Goal: Task Accomplishment & Management: Manage account settings

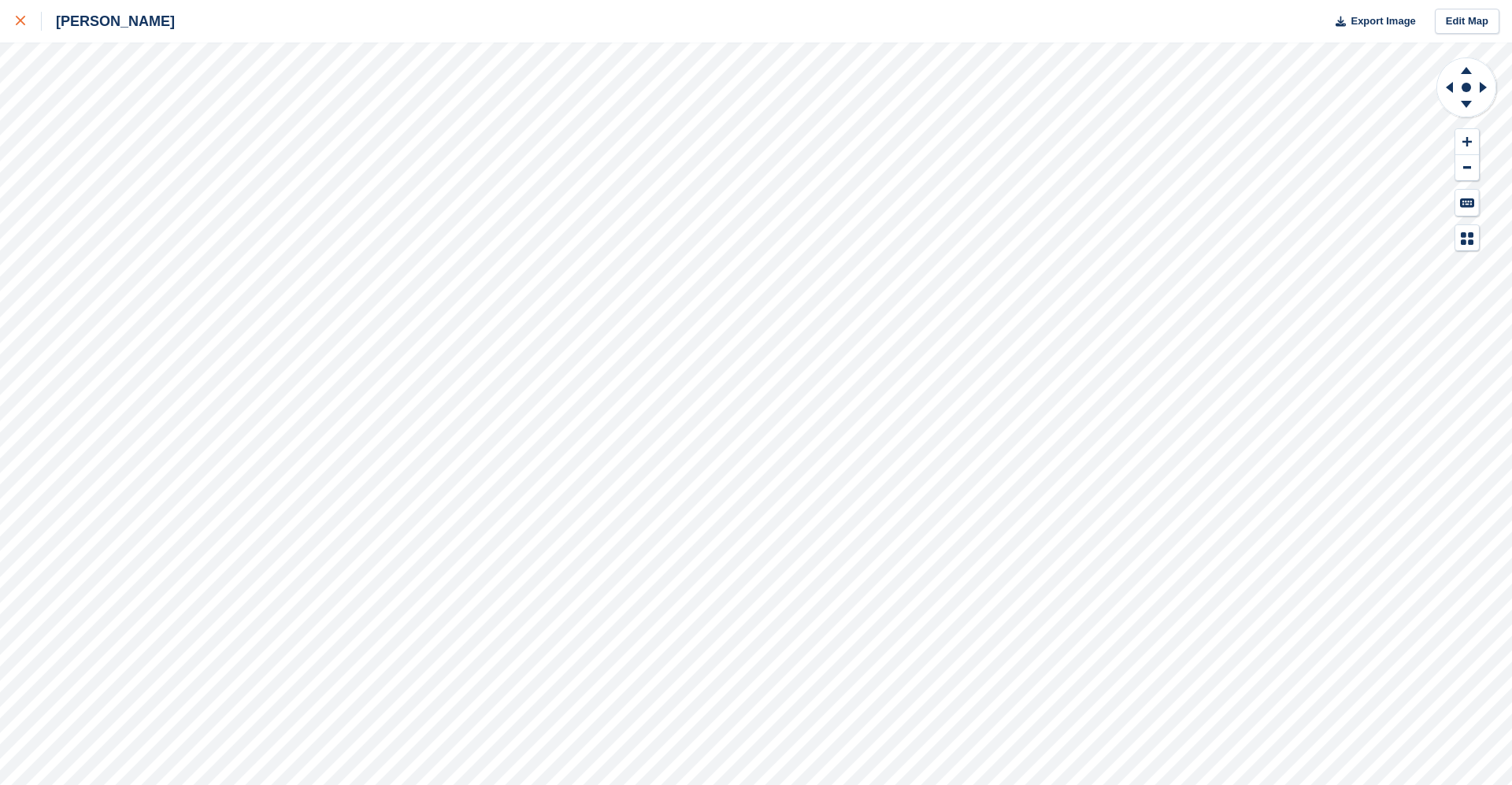
click at [20, 29] on div at bounding box center [28, 21] width 26 height 19
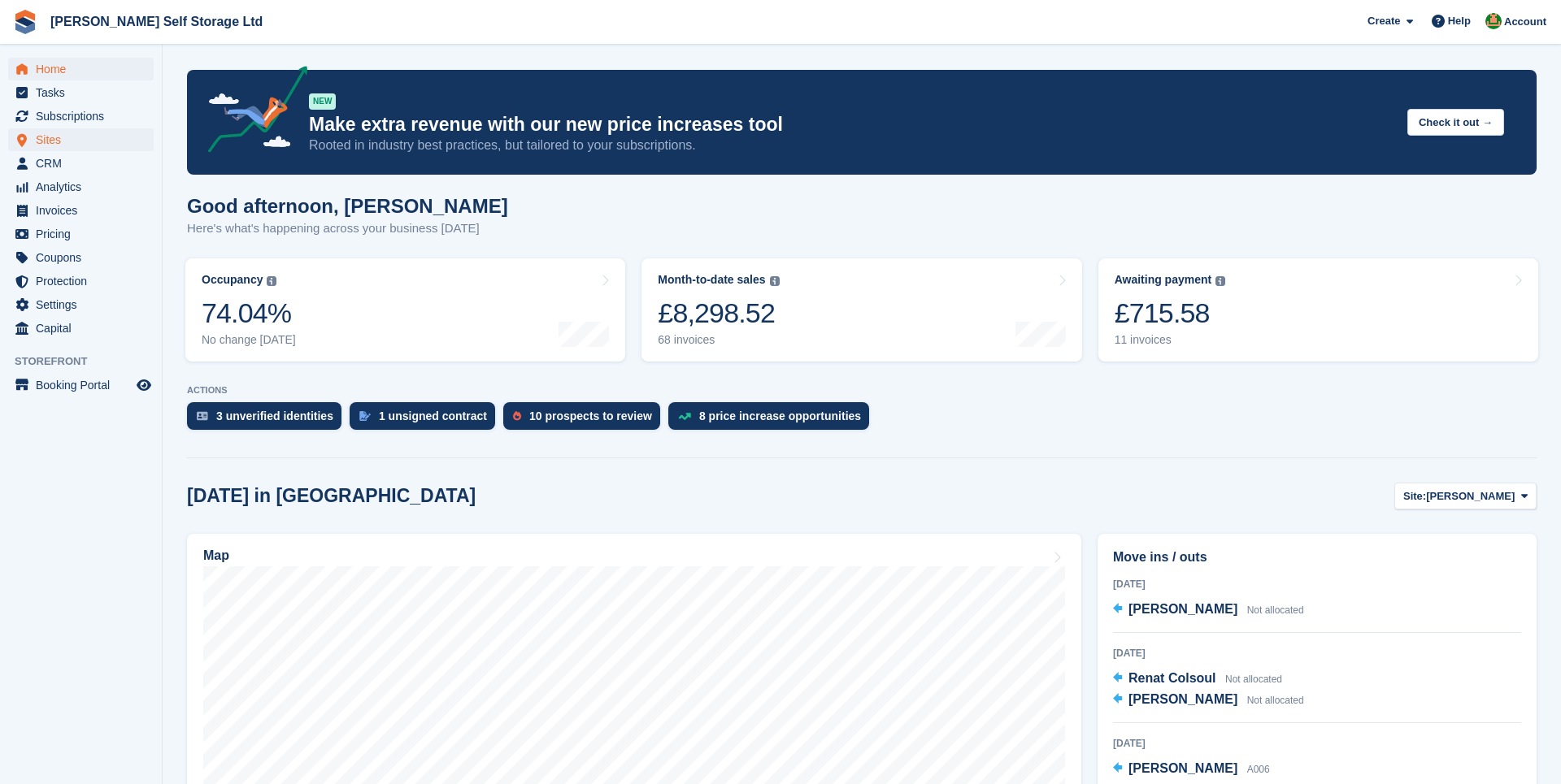
click at [53, 136] on span "Sites" at bounding box center [84, 140] width 97 height 23
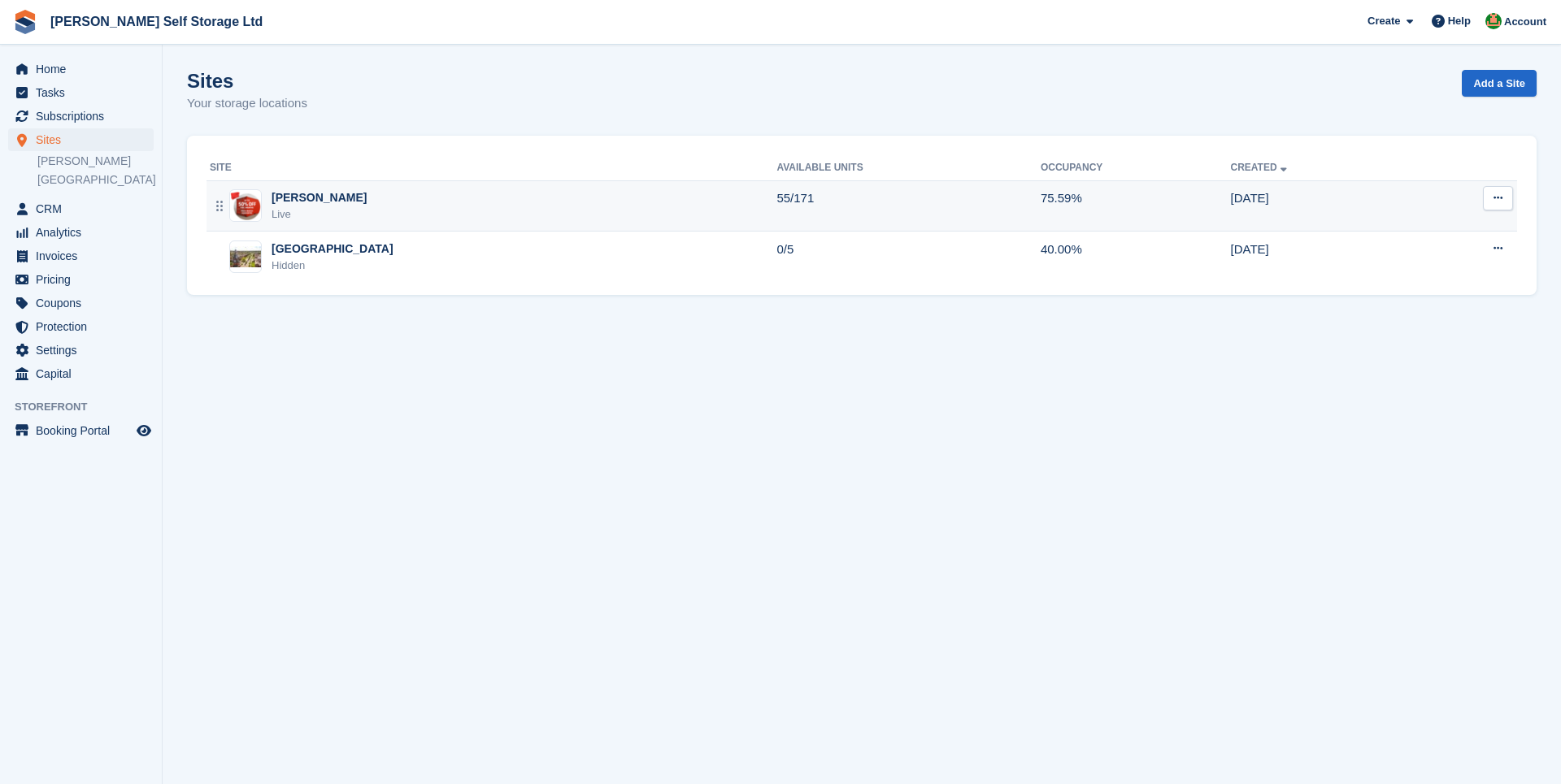
click at [419, 212] on div "Crosby Live" at bounding box center [493, 206] width 567 height 33
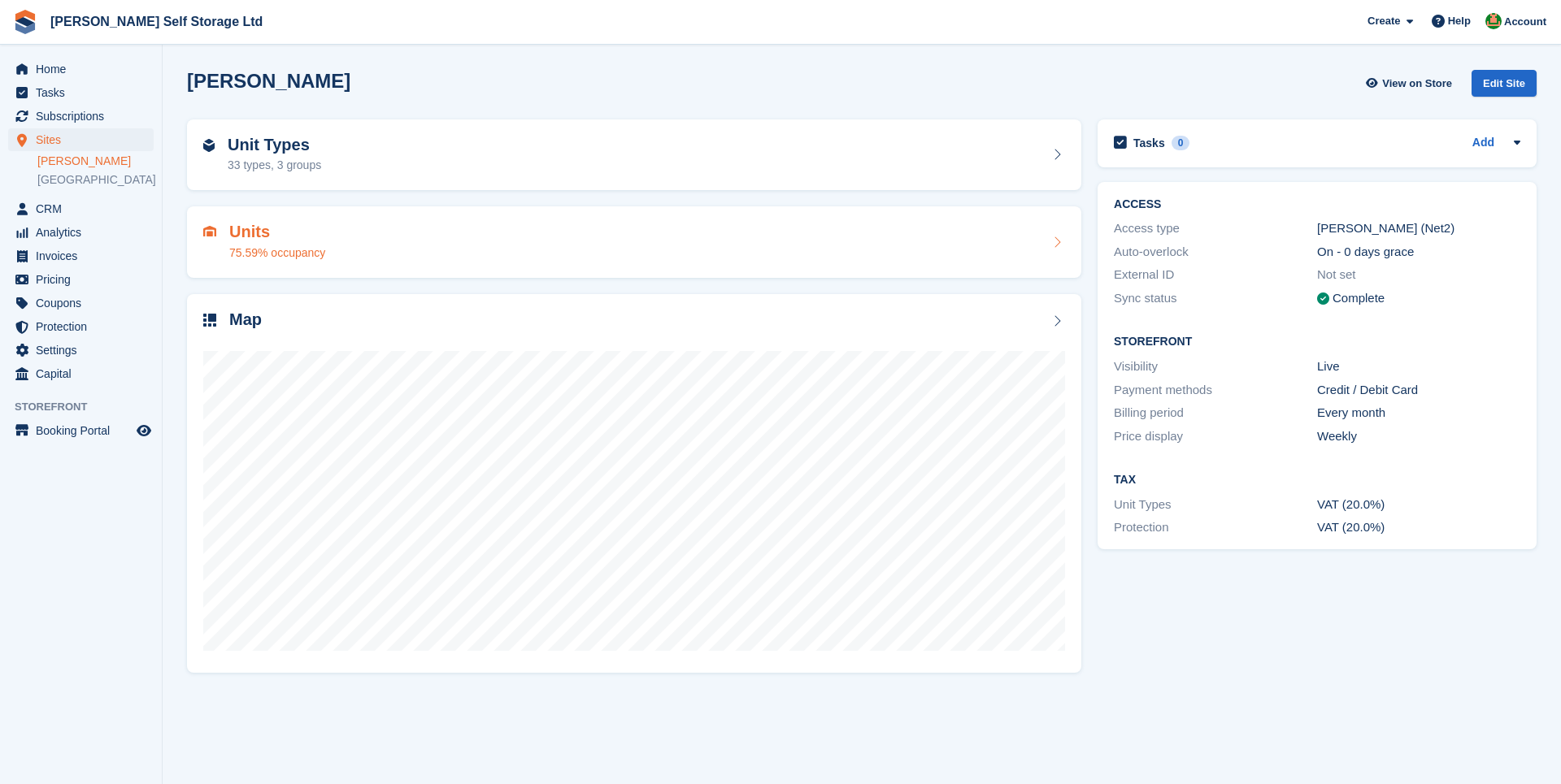
click at [399, 223] on div "Units 75.59% occupancy" at bounding box center [634, 243] width 862 height 39
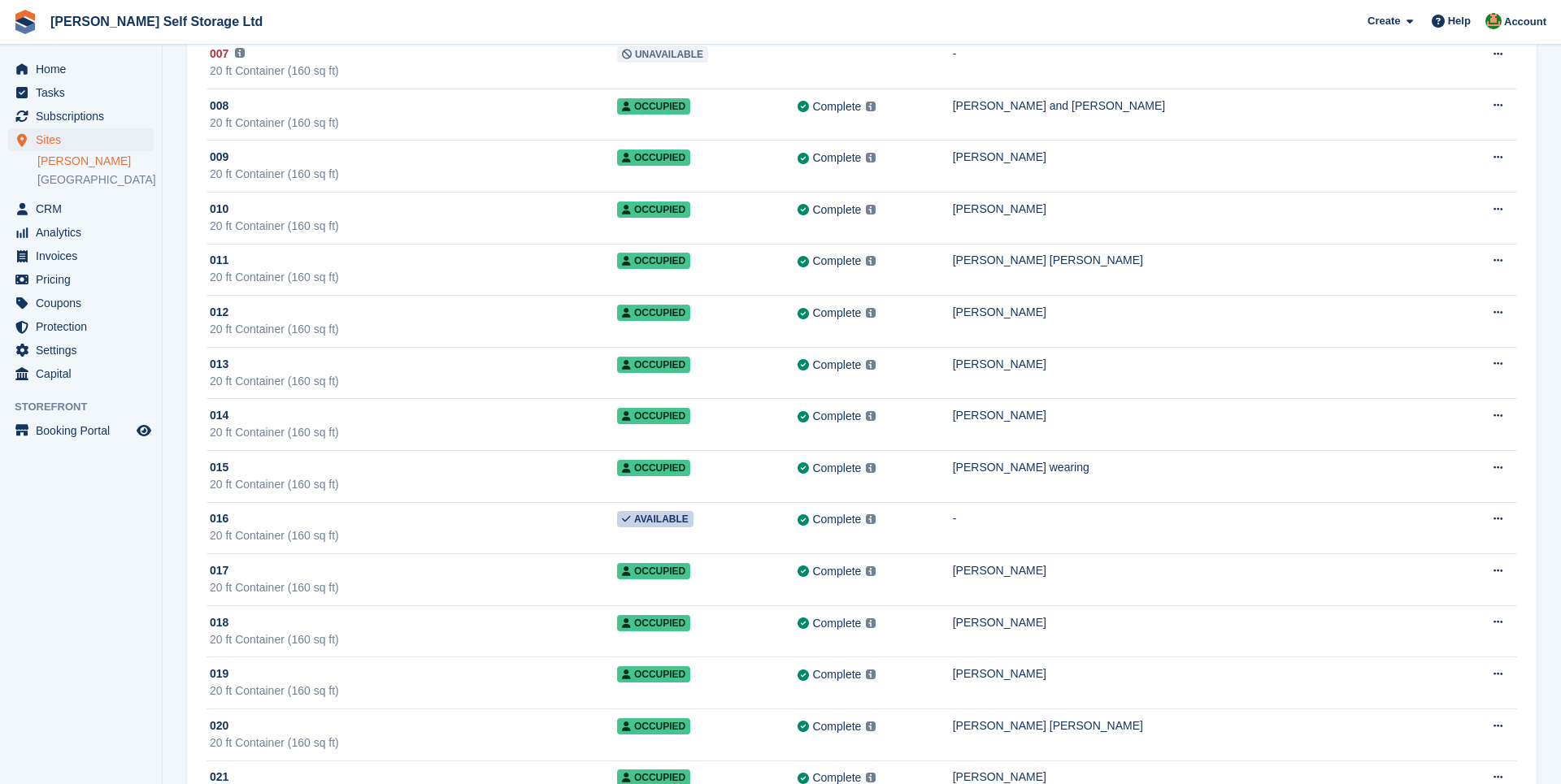
scroll to position [318, 0]
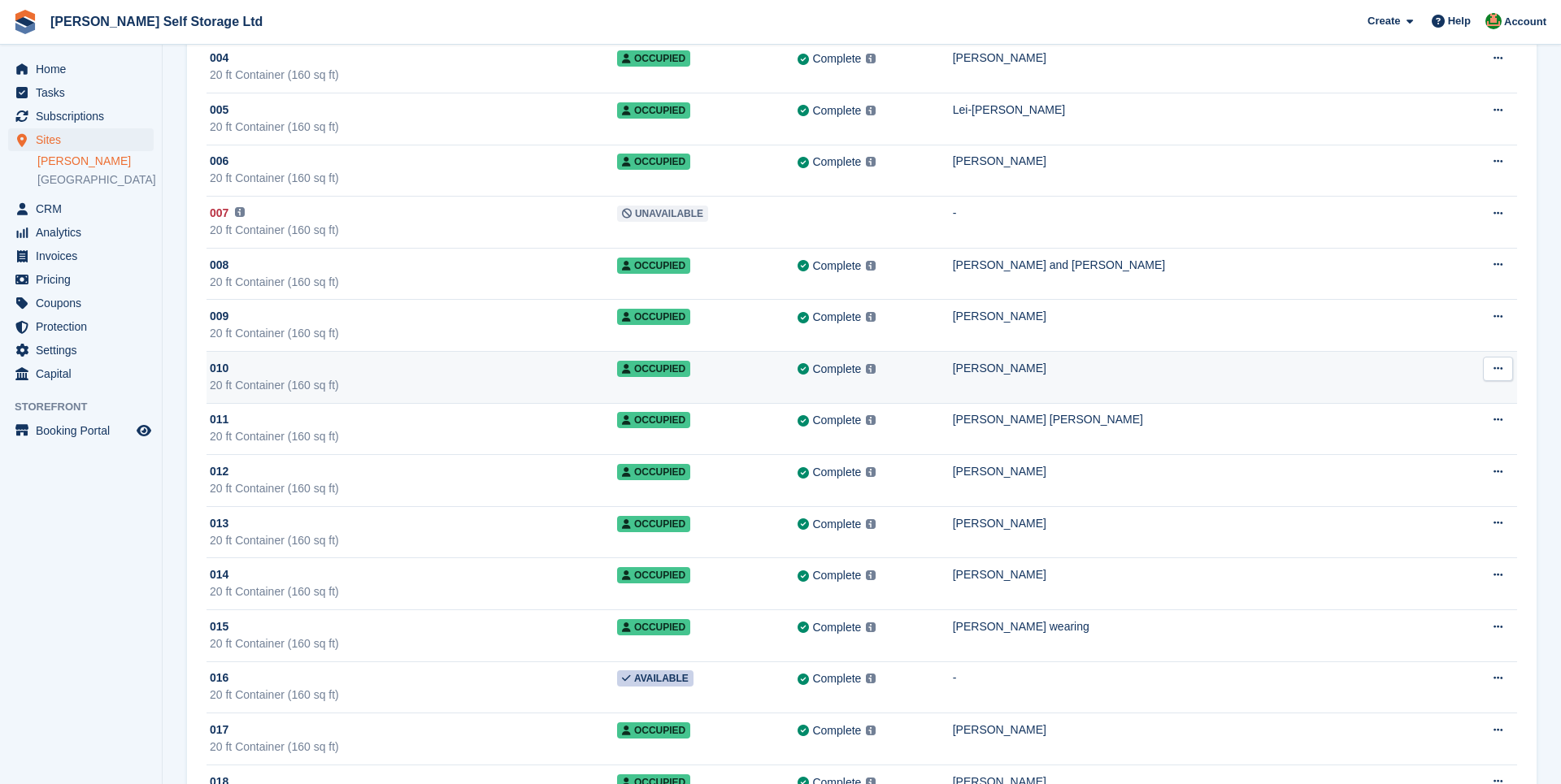
click at [1493, 367] on icon at bounding box center [1497, 368] width 9 height 11
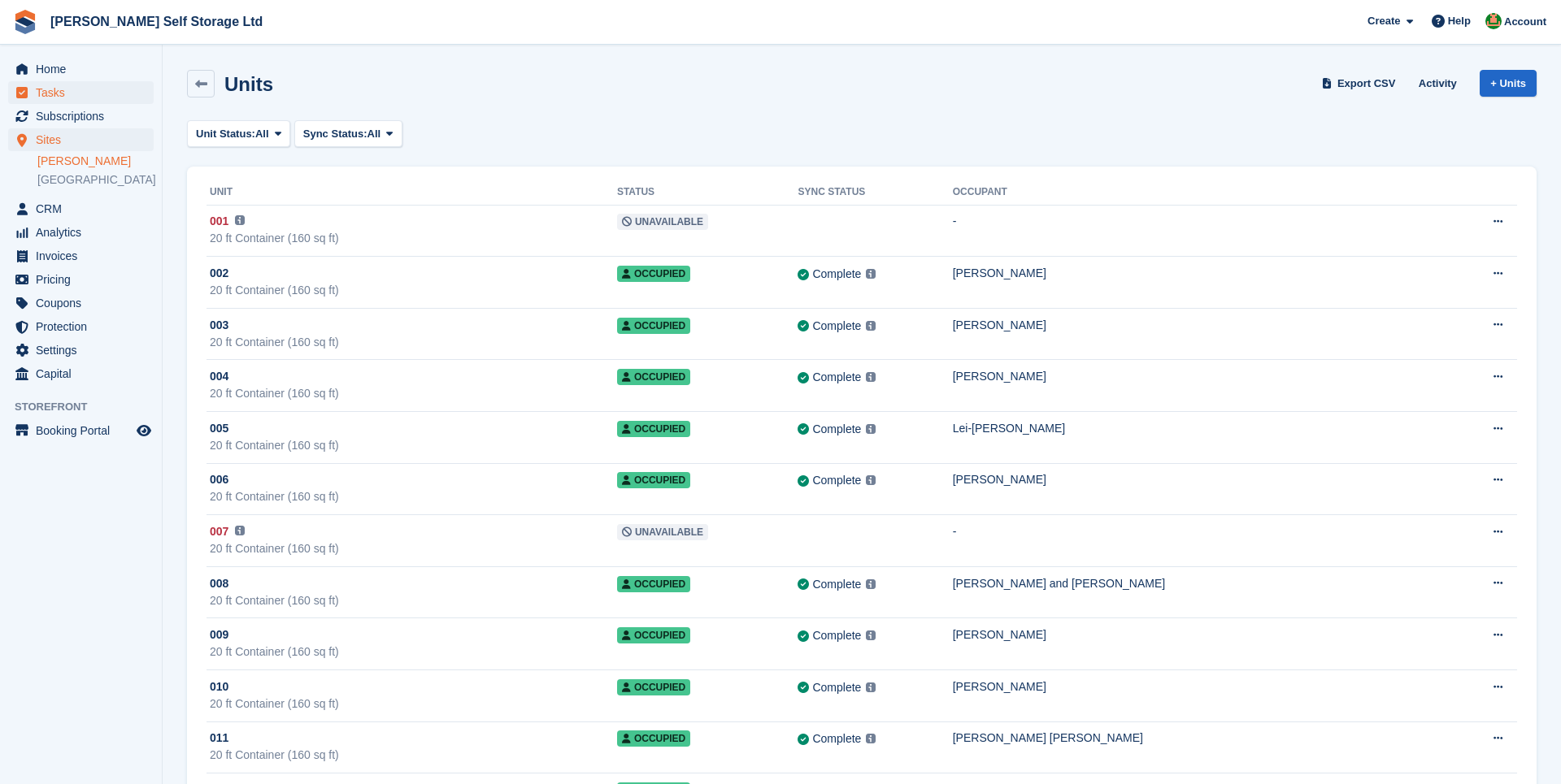
scroll to position [0, 0]
click at [65, 71] on span "Home" at bounding box center [84, 69] width 97 height 23
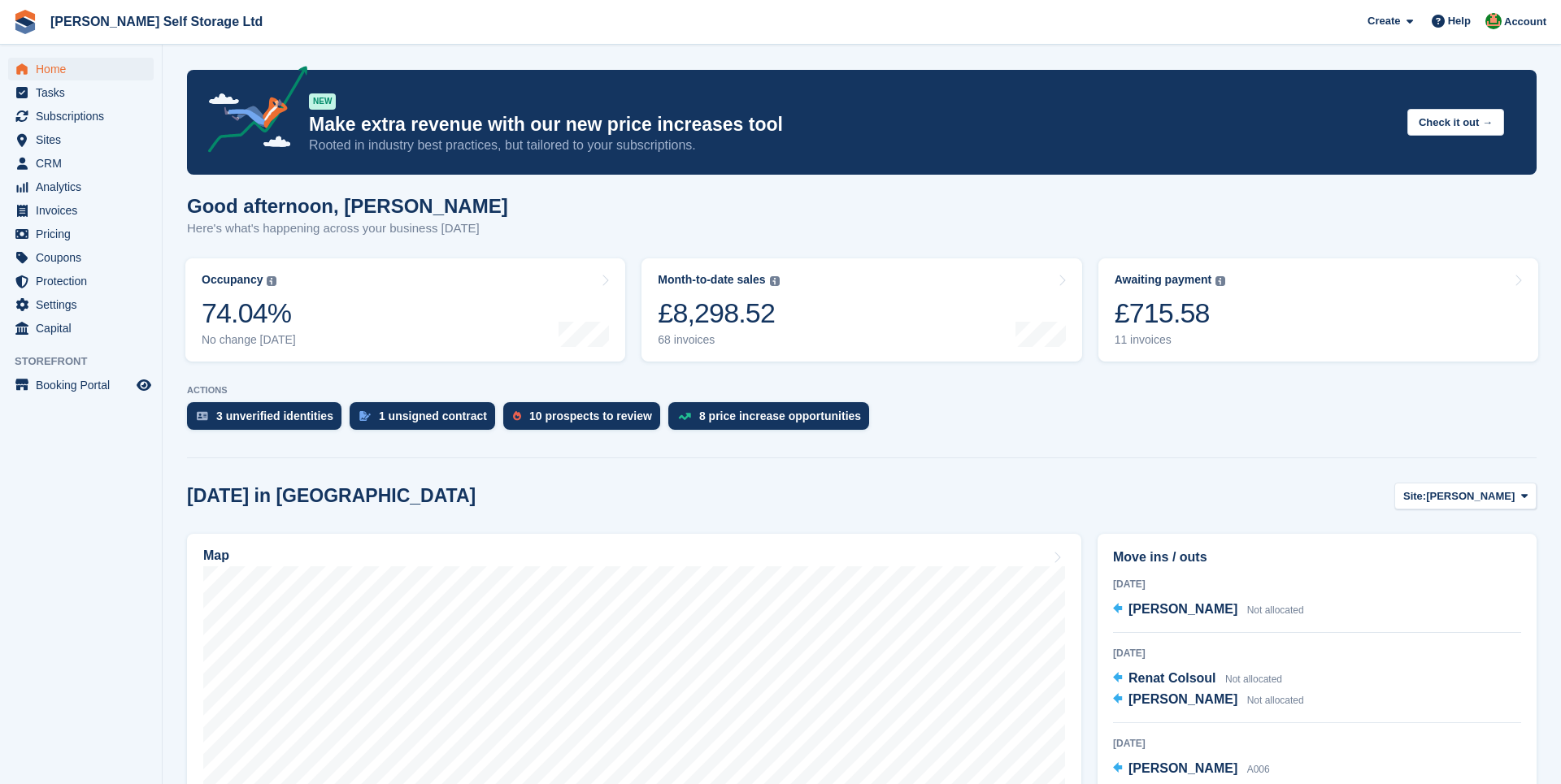
scroll to position [73, 0]
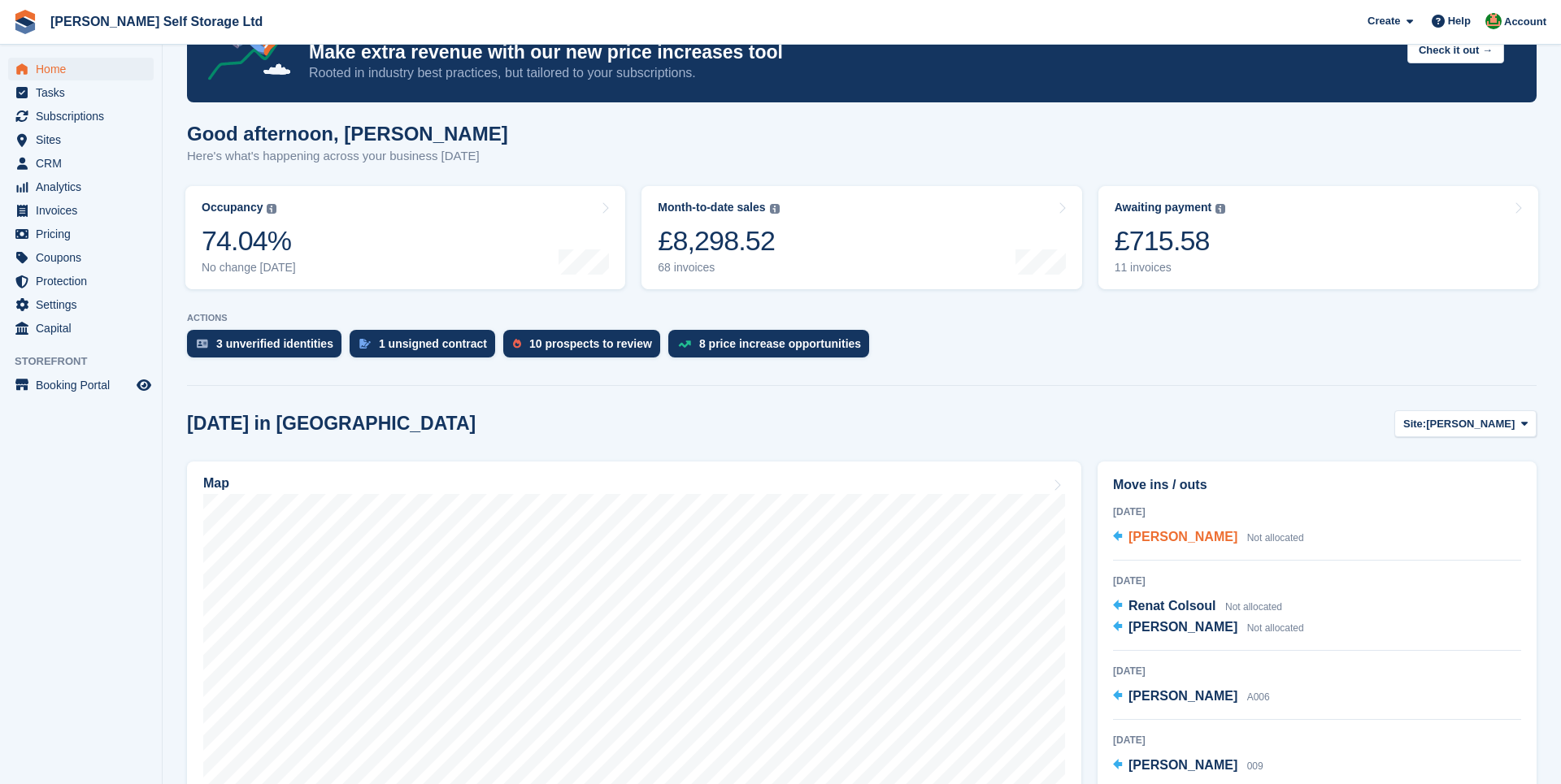
click at [1159, 539] on span "[PERSON_NAME]" at bounding box center [1182, 537] width 109 height 14
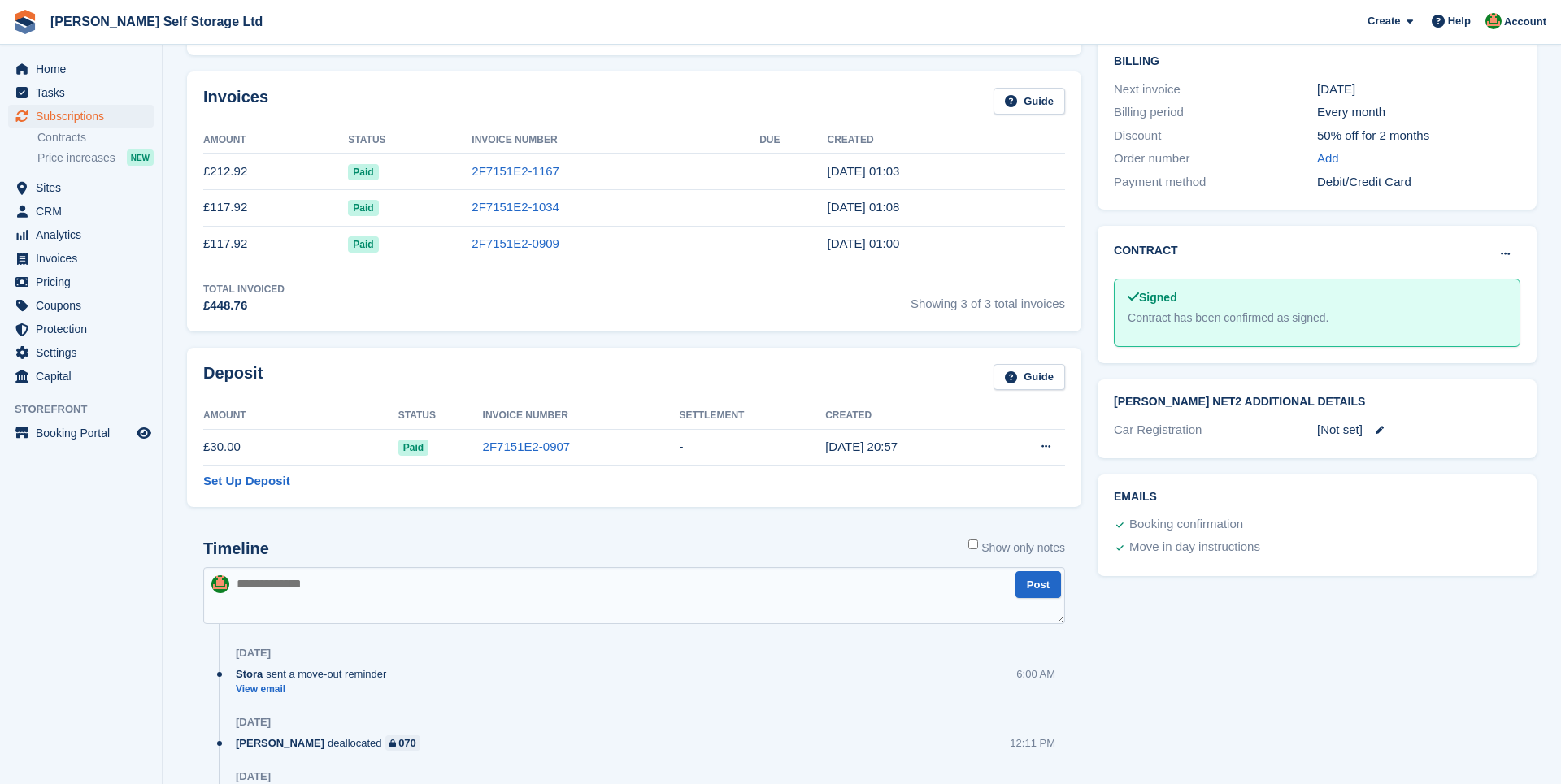
scroll to position [490, 0]
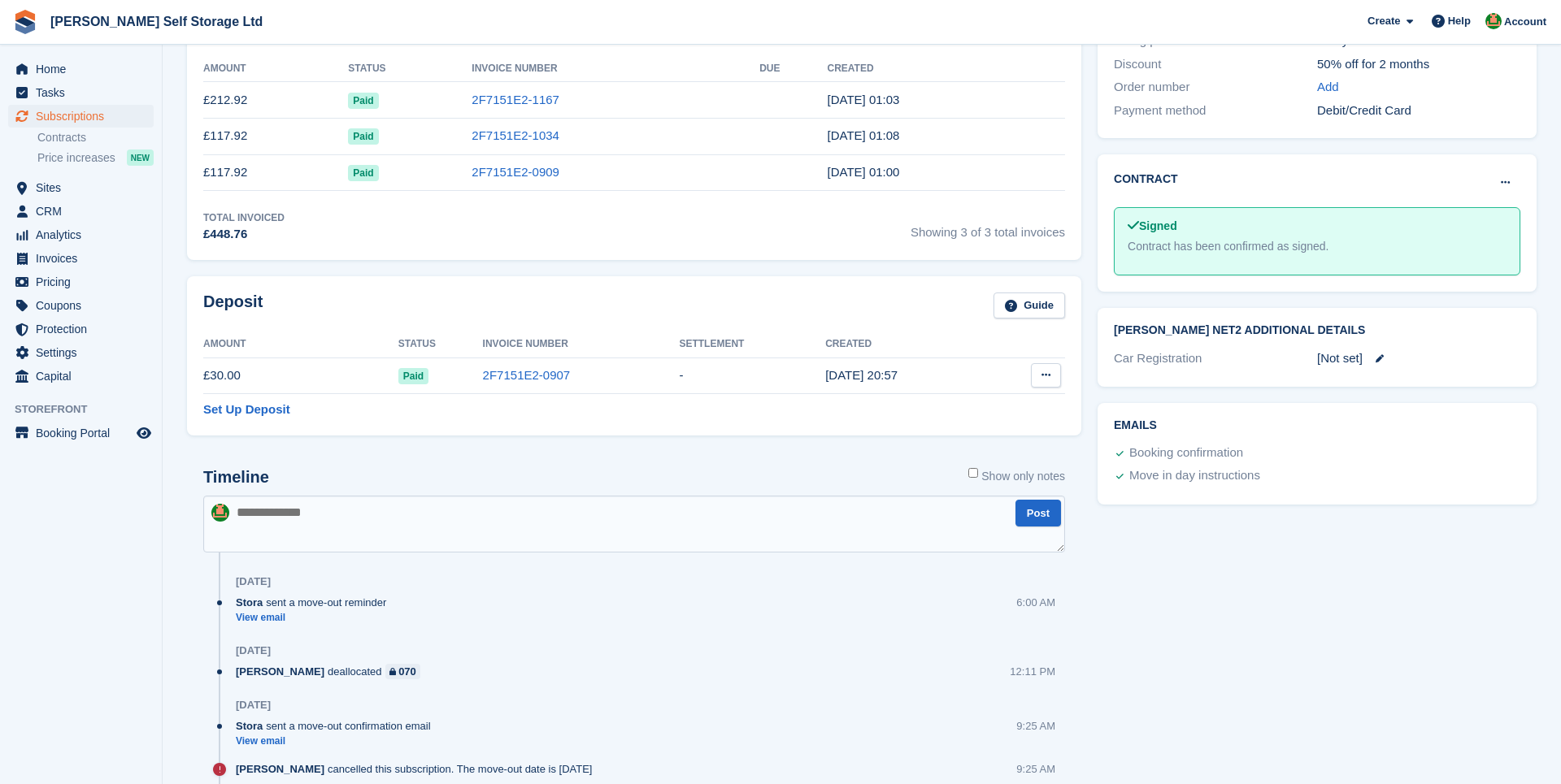
click at [1031, 370] on button at bounding box center [1046, 376] width 30 height 24
click at [1011, 402] on p "Settle deposit" at bounding box center [982, 408] width 141 height 21
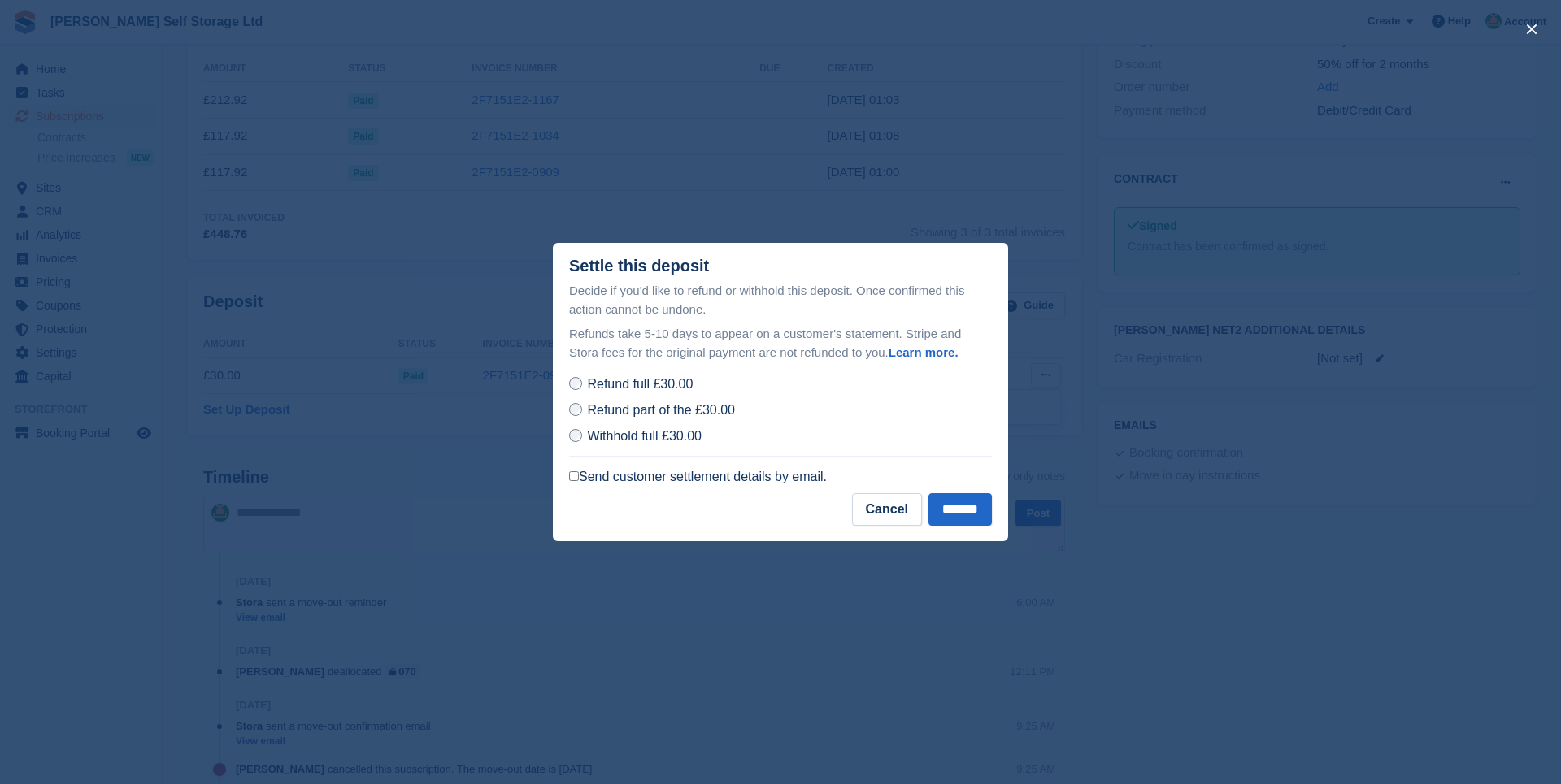
click at [685, 476] on label "Send customer settlement details by email." at bounding box center [698, 477] width 257 height 16
click at [957, 512] on input "*******" at bounding box center [960, 510] width 64 height 33
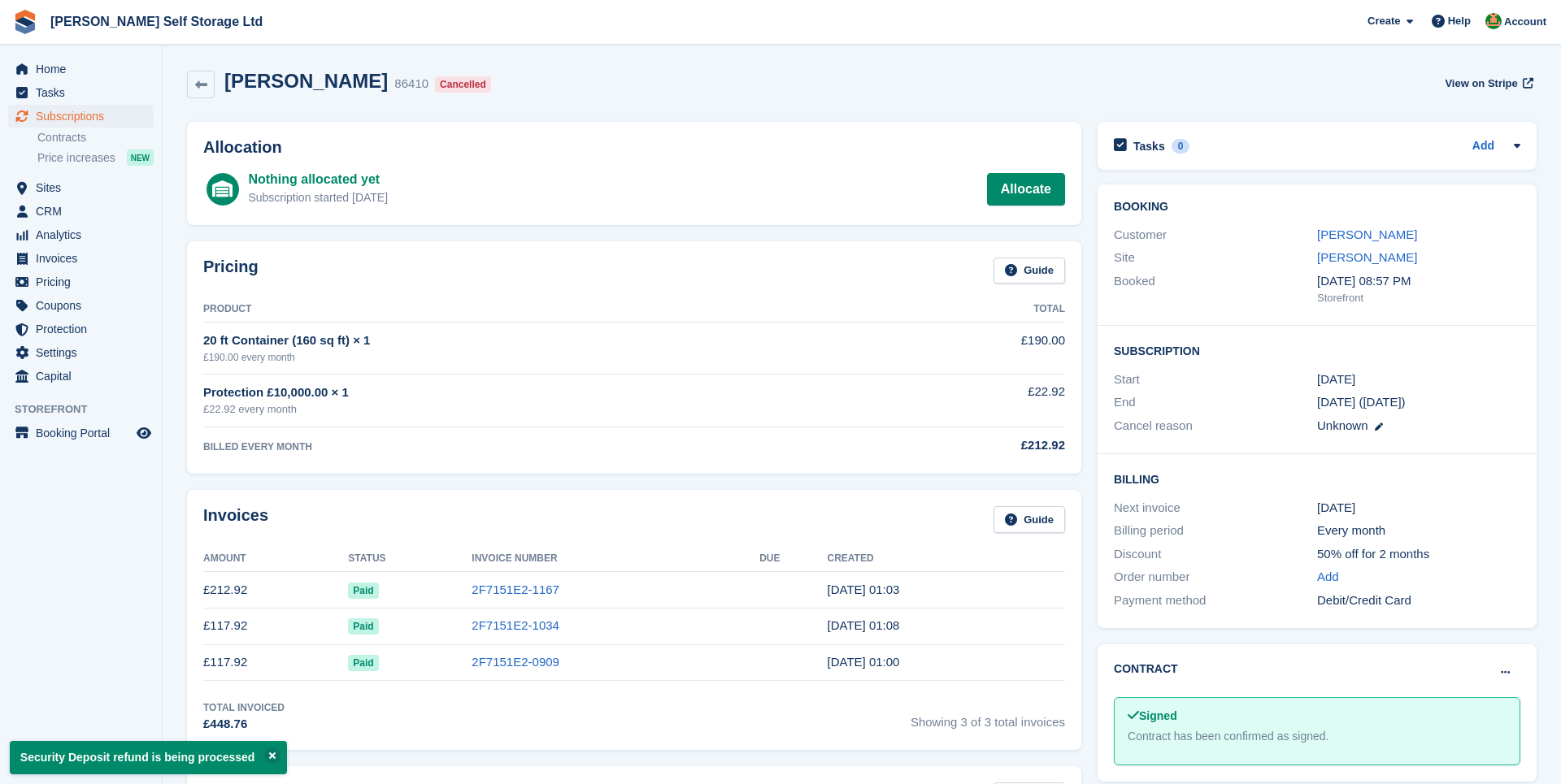
scroll to position [0, 0]
click at [48, 65] on span "Home" at bounding box center [84, 69] width 97 height 23
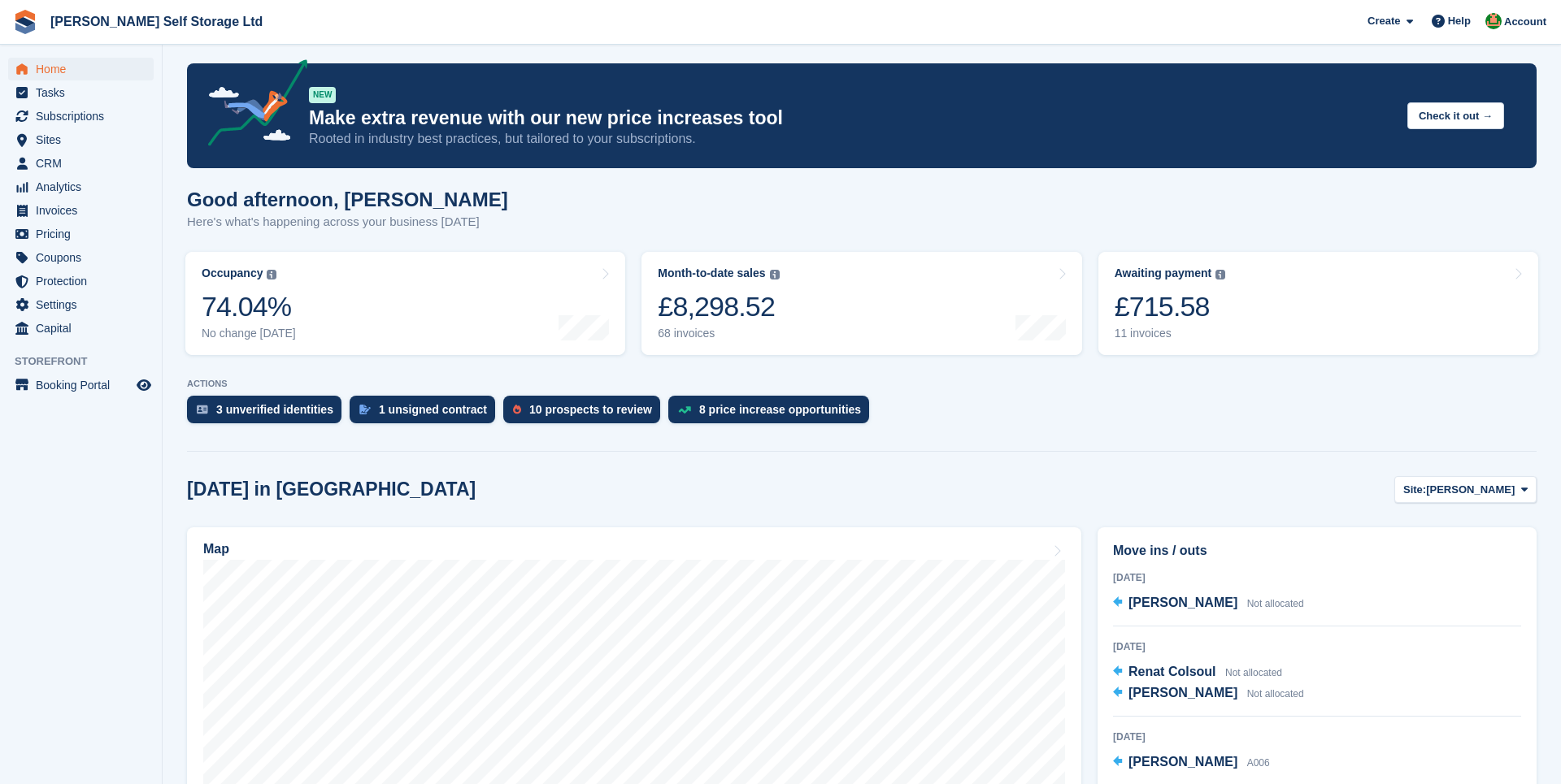
scroll to position [10, 0]
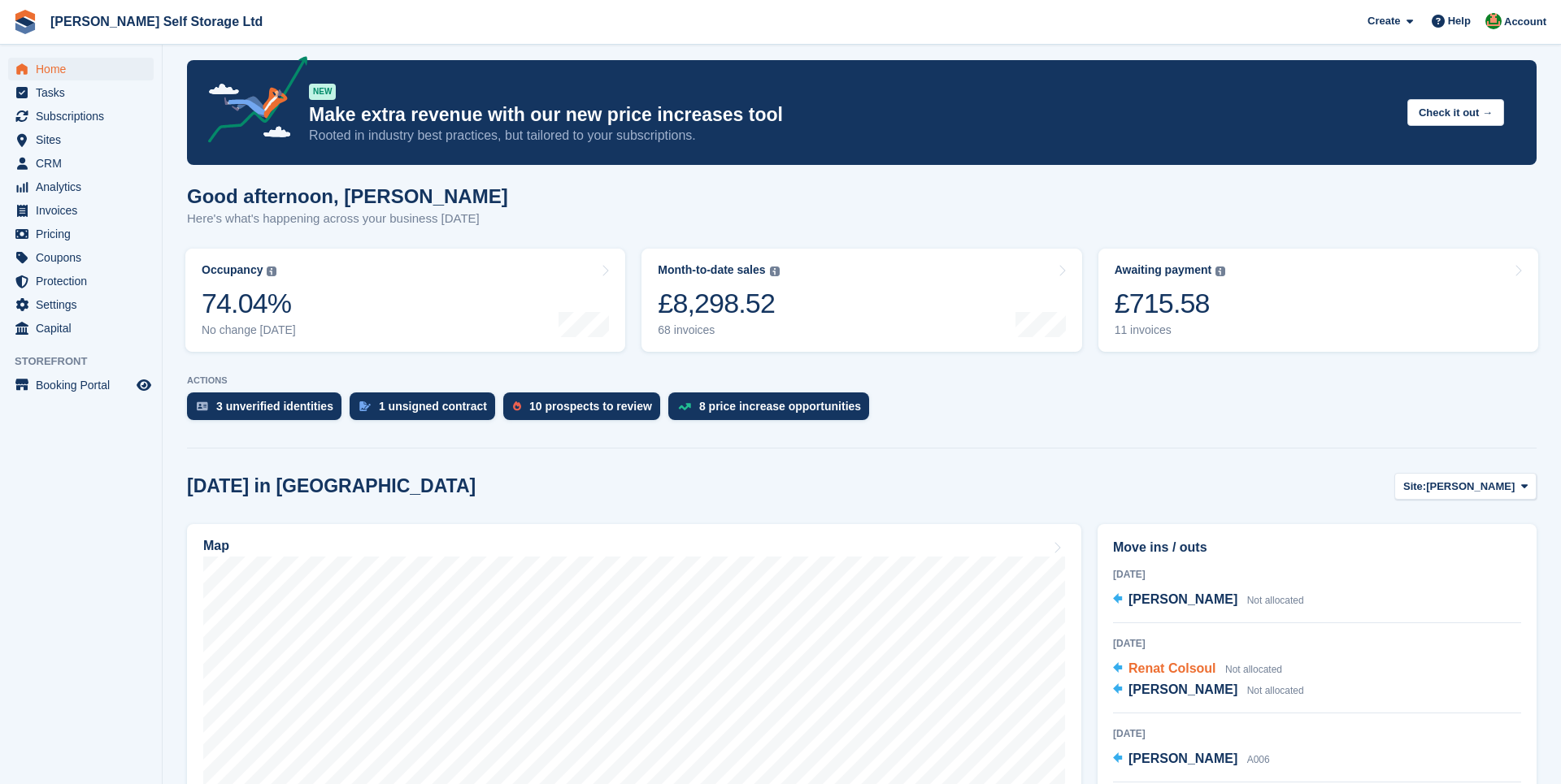
click at [1150, 665] on span "Renat Colsoul" at bounding box center [1171, 668] width 87 height 14
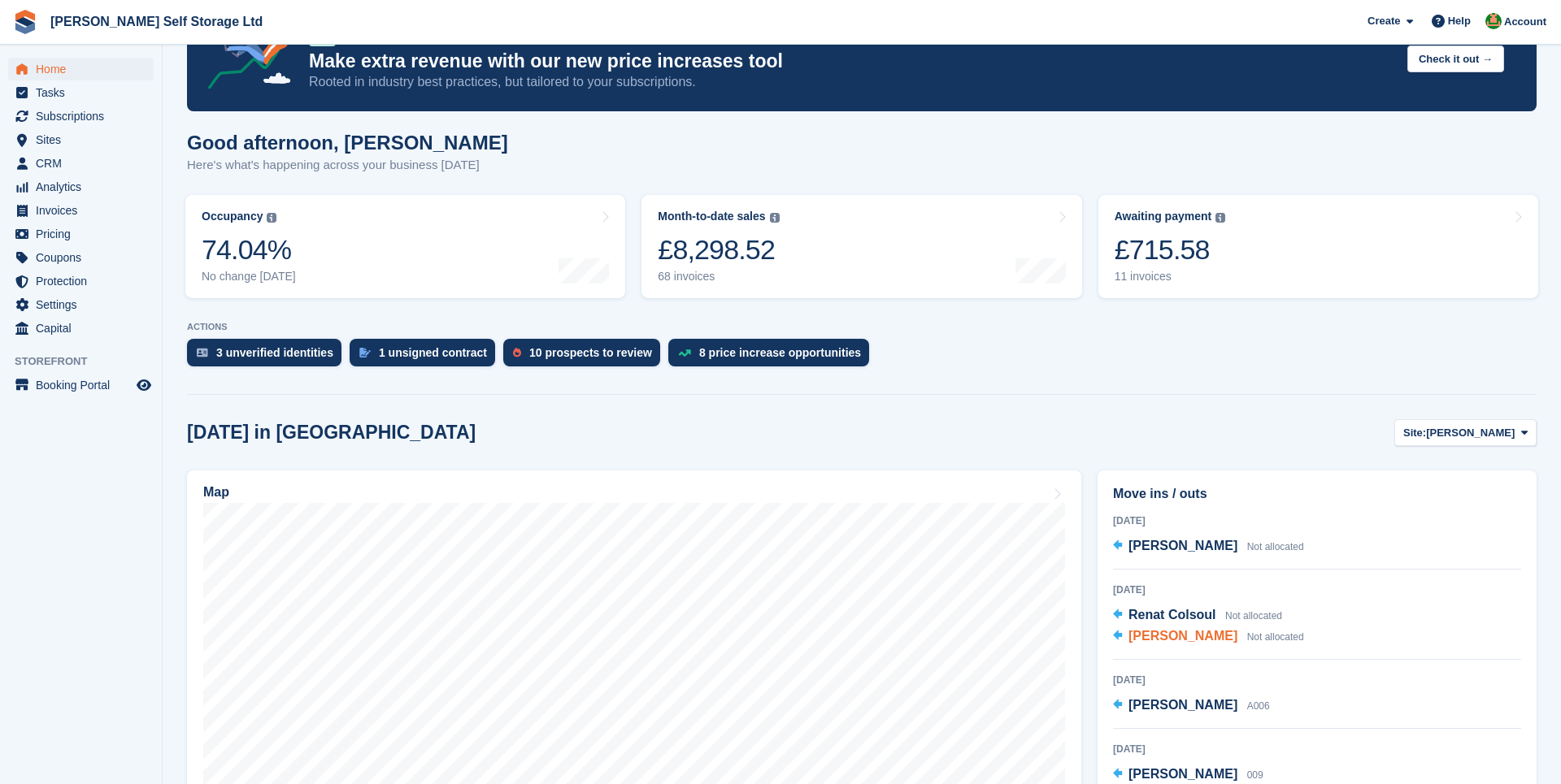
click at [1184, 636] on span "[PERSON_NAME]" at bounding box center [1182, 635] width 109 height 14
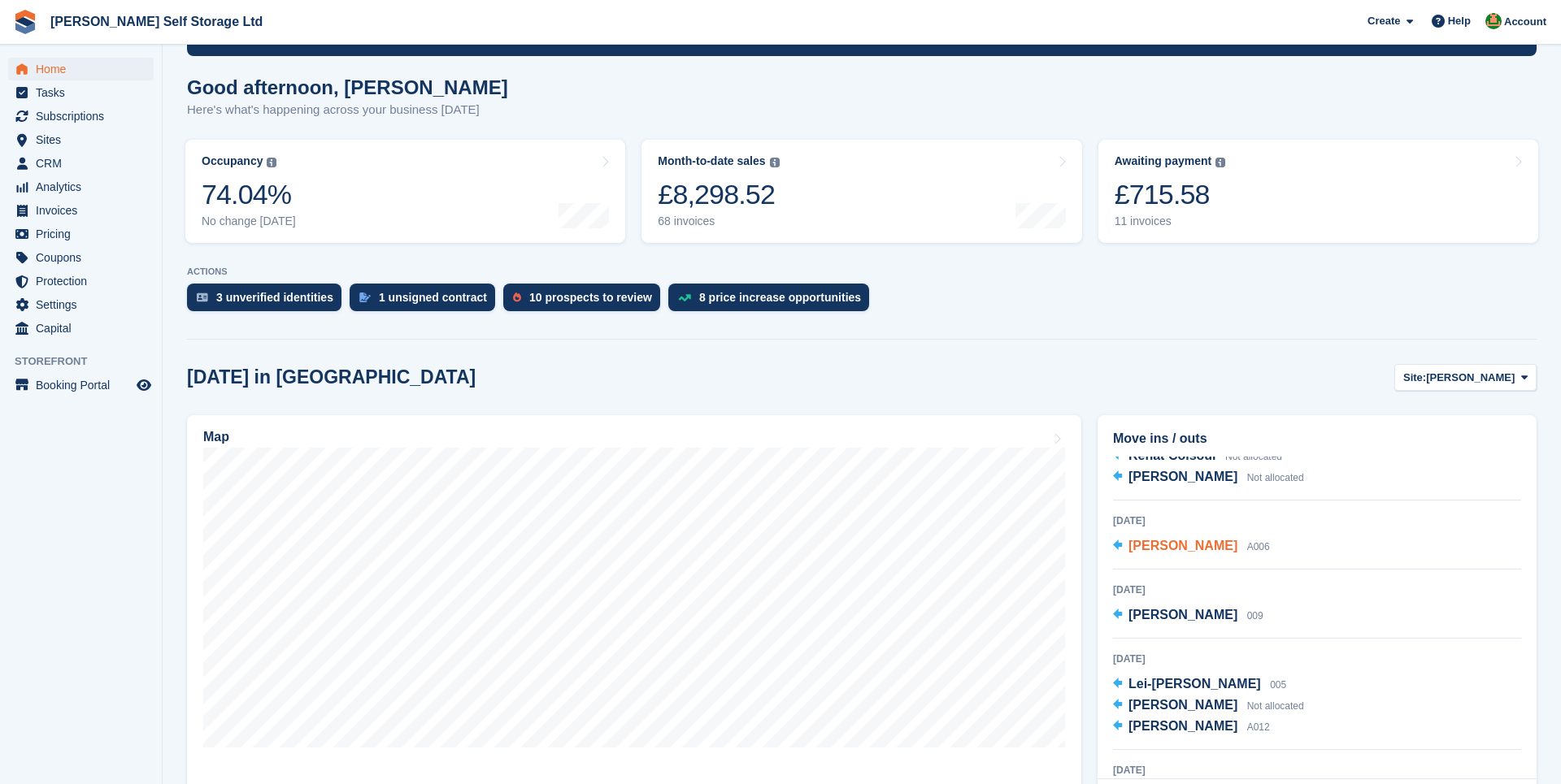
scroll to position [99, 0]
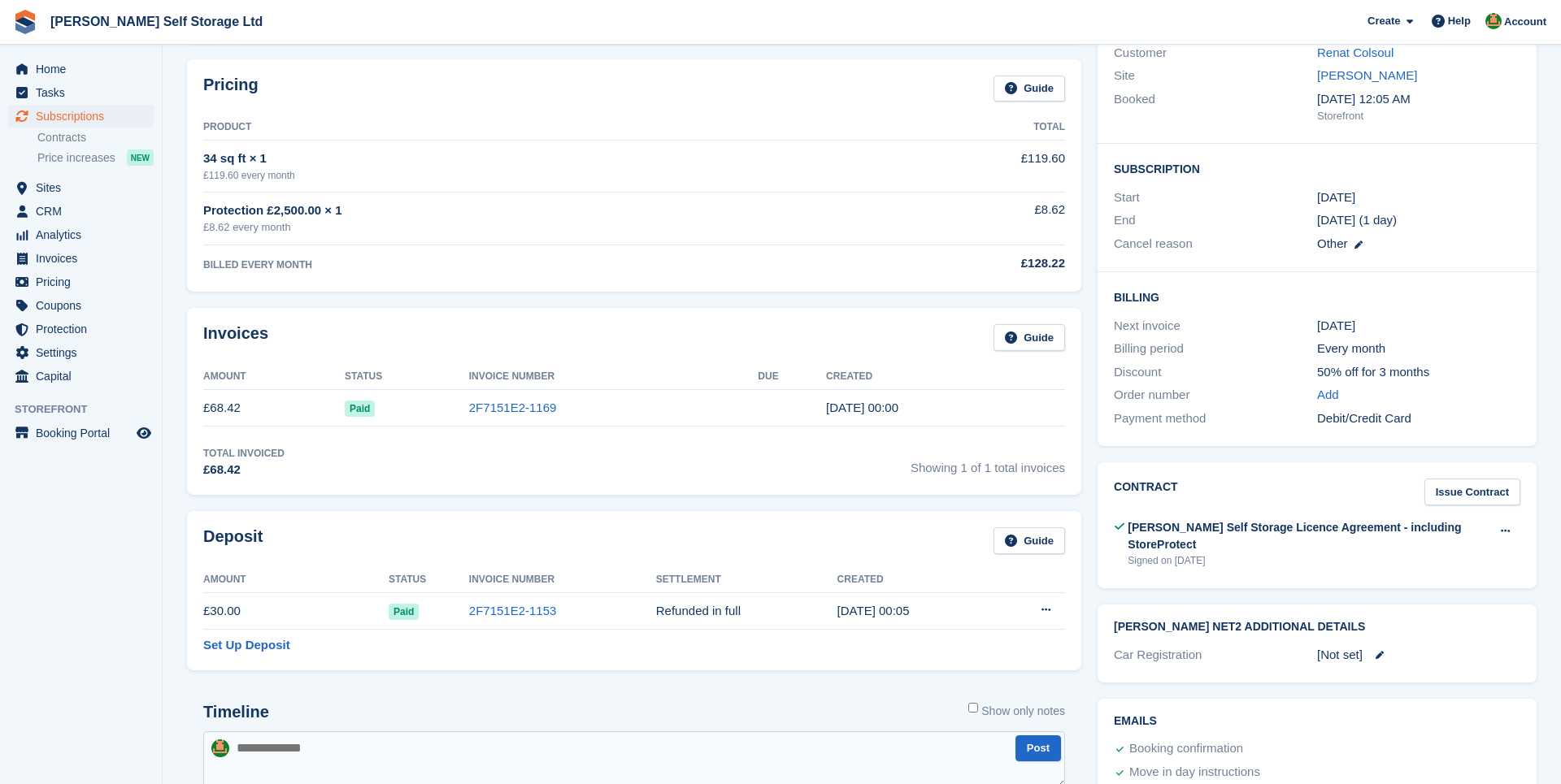
scroll to position [229, 0]
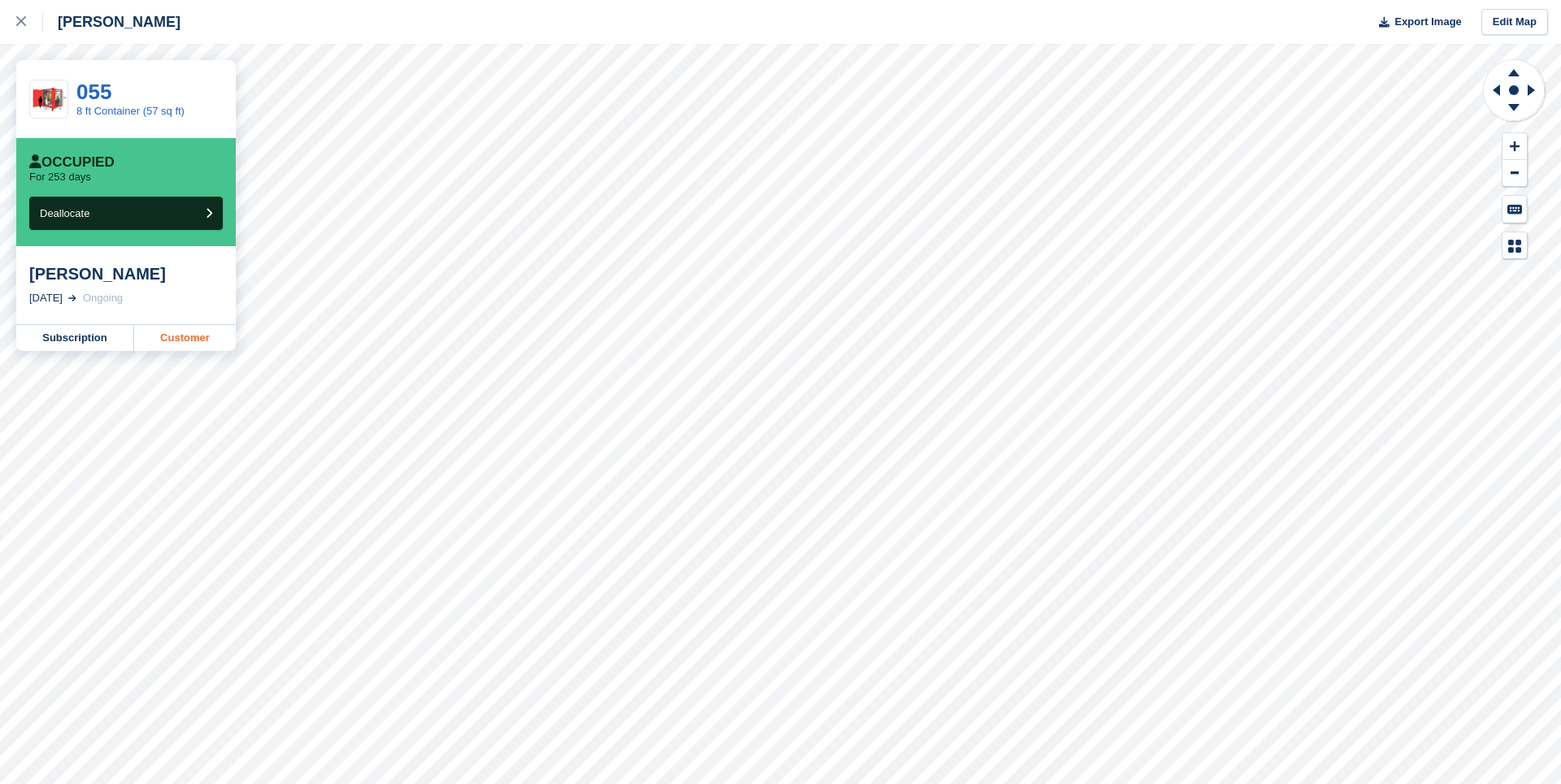
click at [176, 335] on link "Customer" at bounding box center [185, 338] width 101 height 26
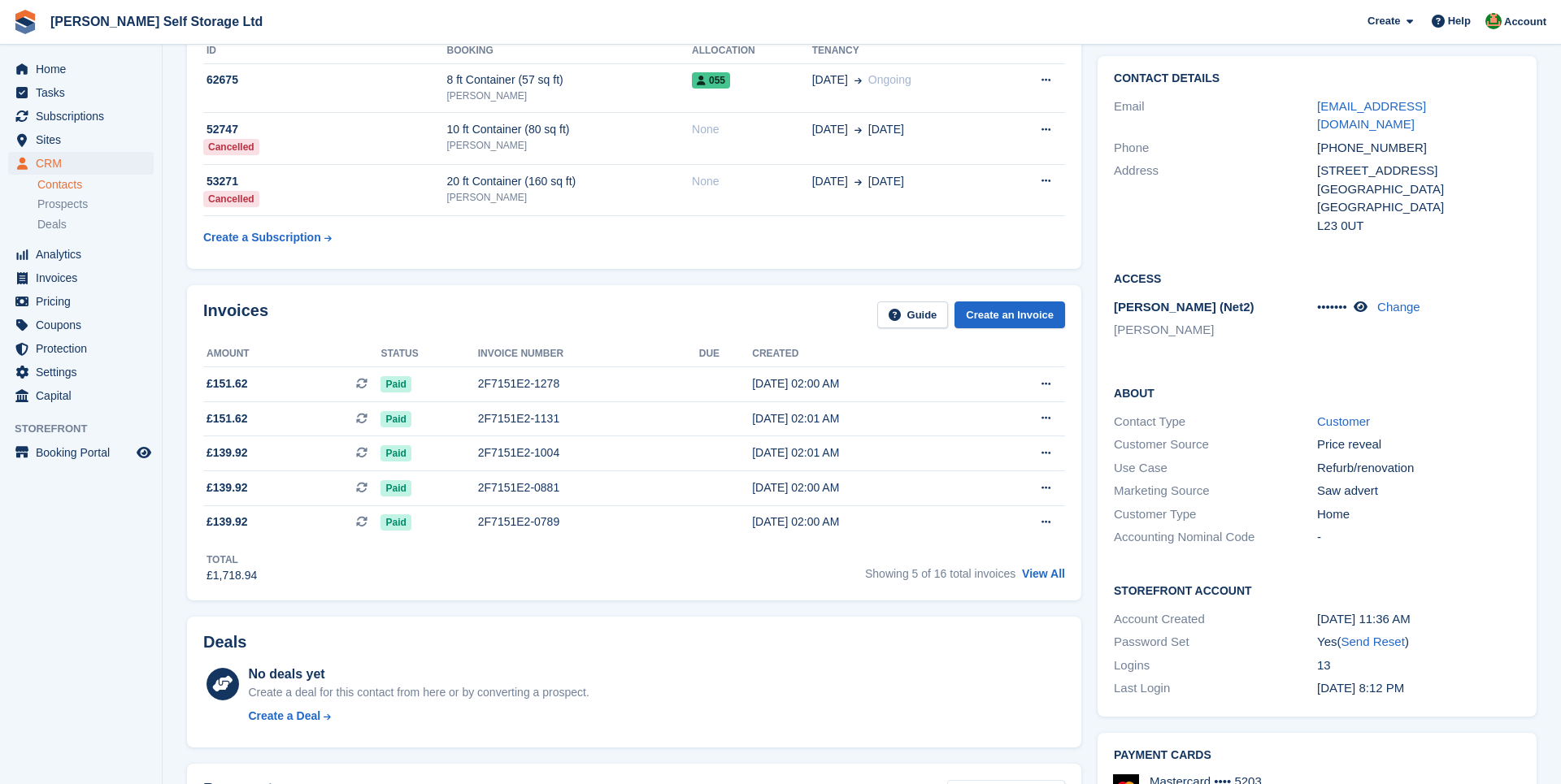
scroll to position [196, 0]
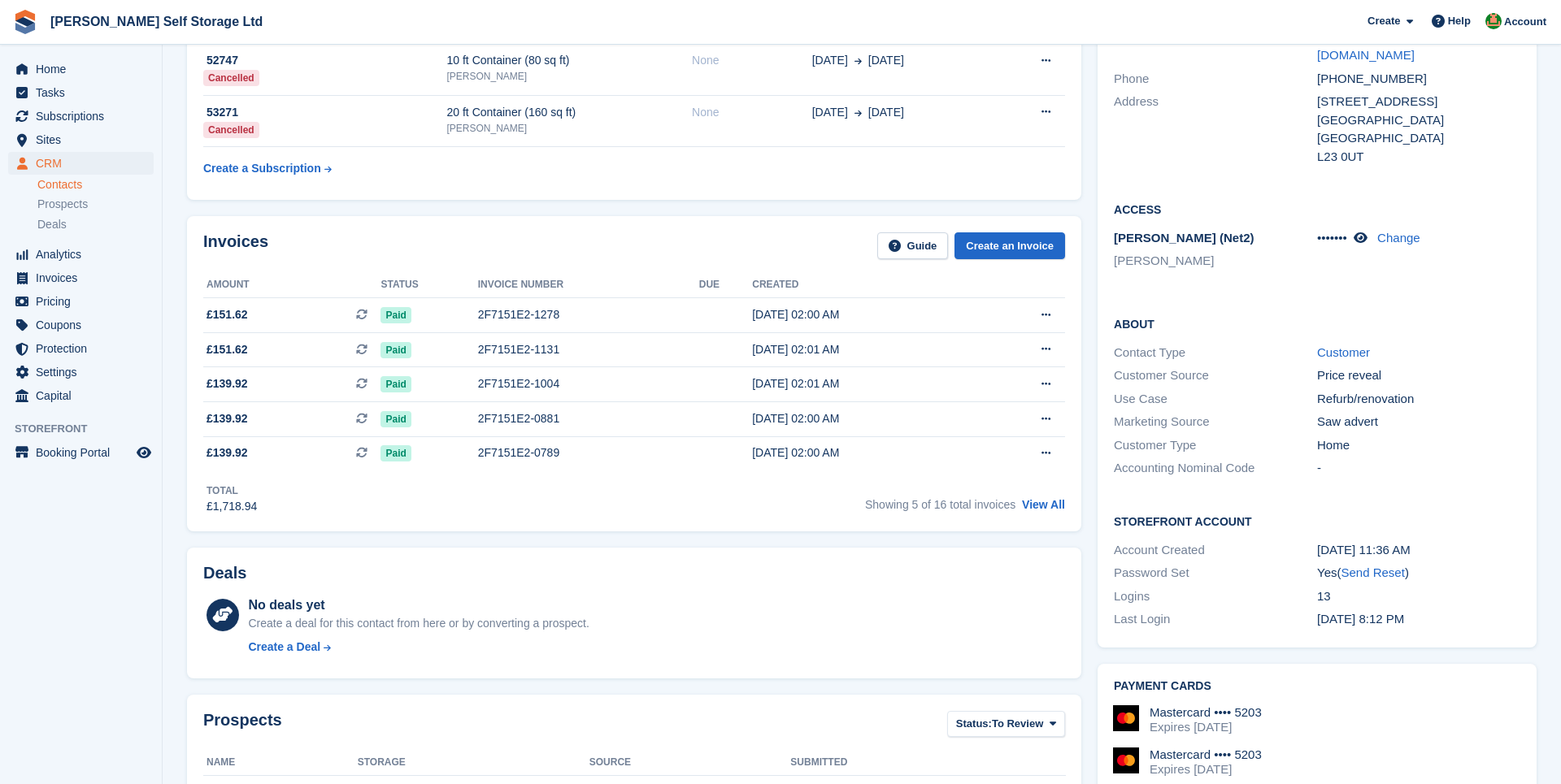
click at [185, 352] on div "Invoices Guide Create an Invoice Amount Status Invoice number Due Created £151.…" at bounding box center [634, 374] width 910 height 332
click at [175, 543] on section "paula stam Sync payment methods View on Stripe Delete Edit Contact Subscription…" at bounding box center [862, 543] width 1398 height 1479
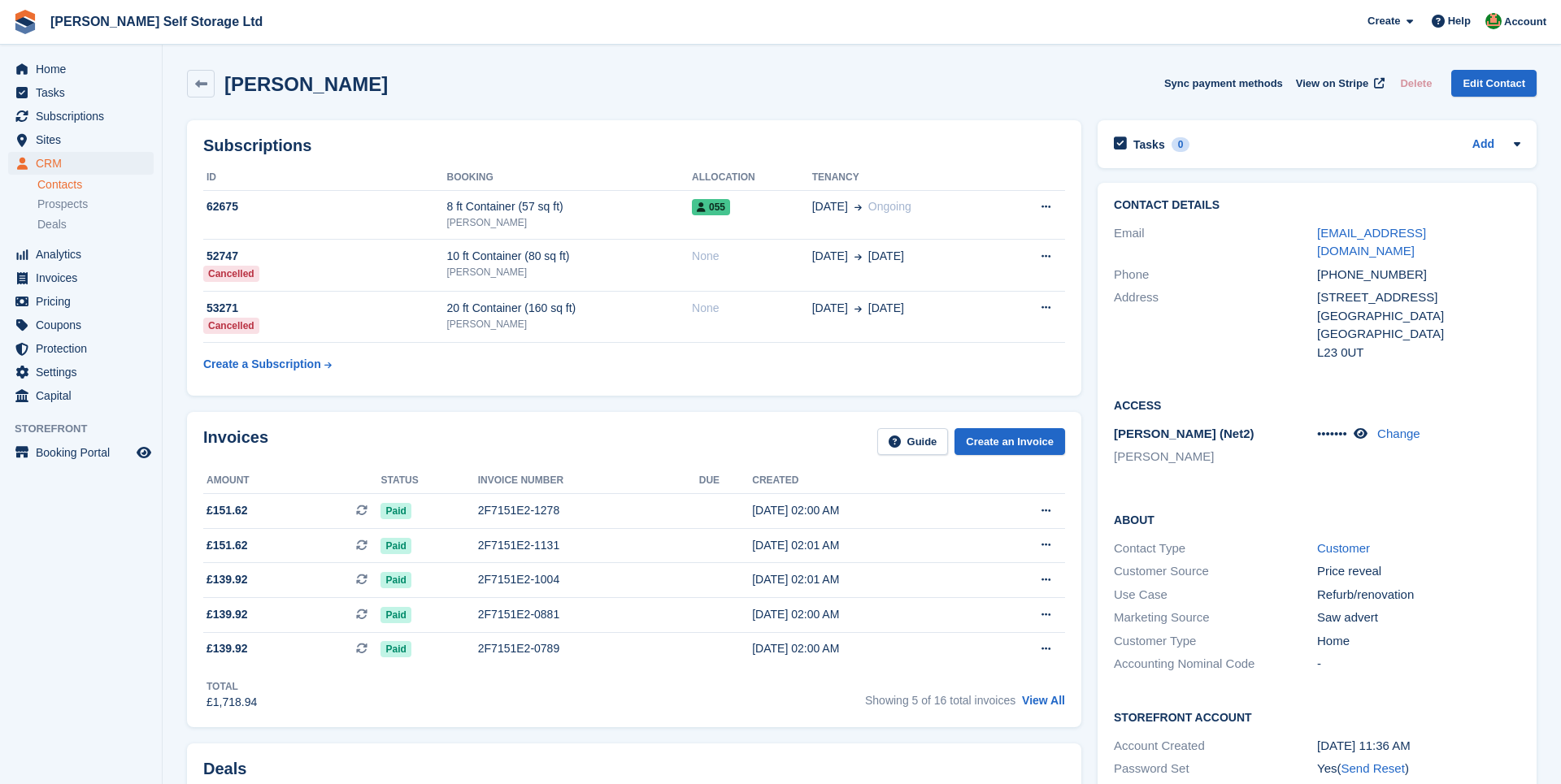
scroll to position [0, 0]
click at [178, 408] on section "paula stam Sync payment methods View on Stripe Delete Edit Contact Subscription…" at bounding box center [862, 739] width 1398 height 1479
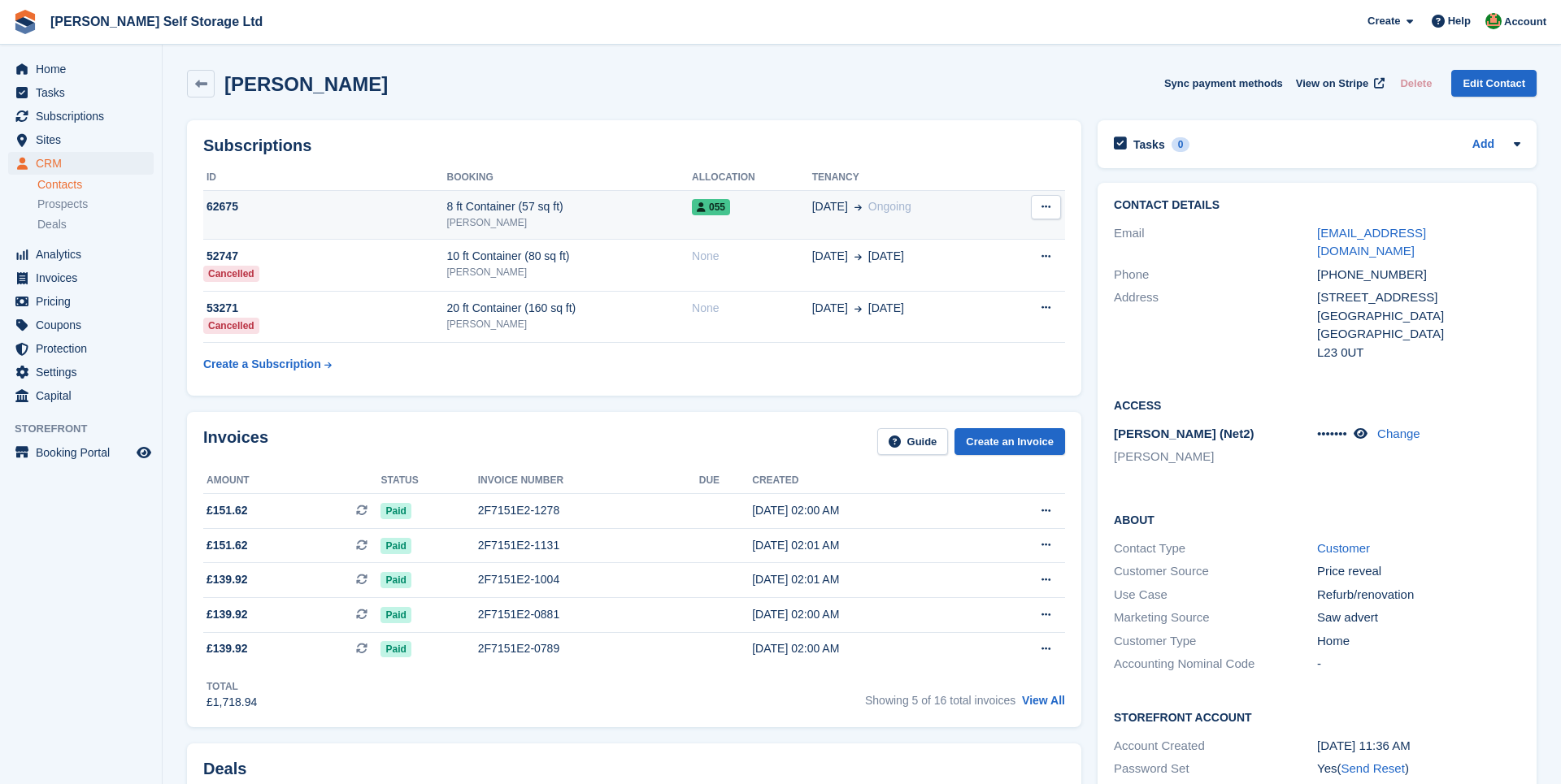
click at [510, 207] on div "8 ft Container (57 sq ft)" at bounding box center [569, 207] width 246 height 17
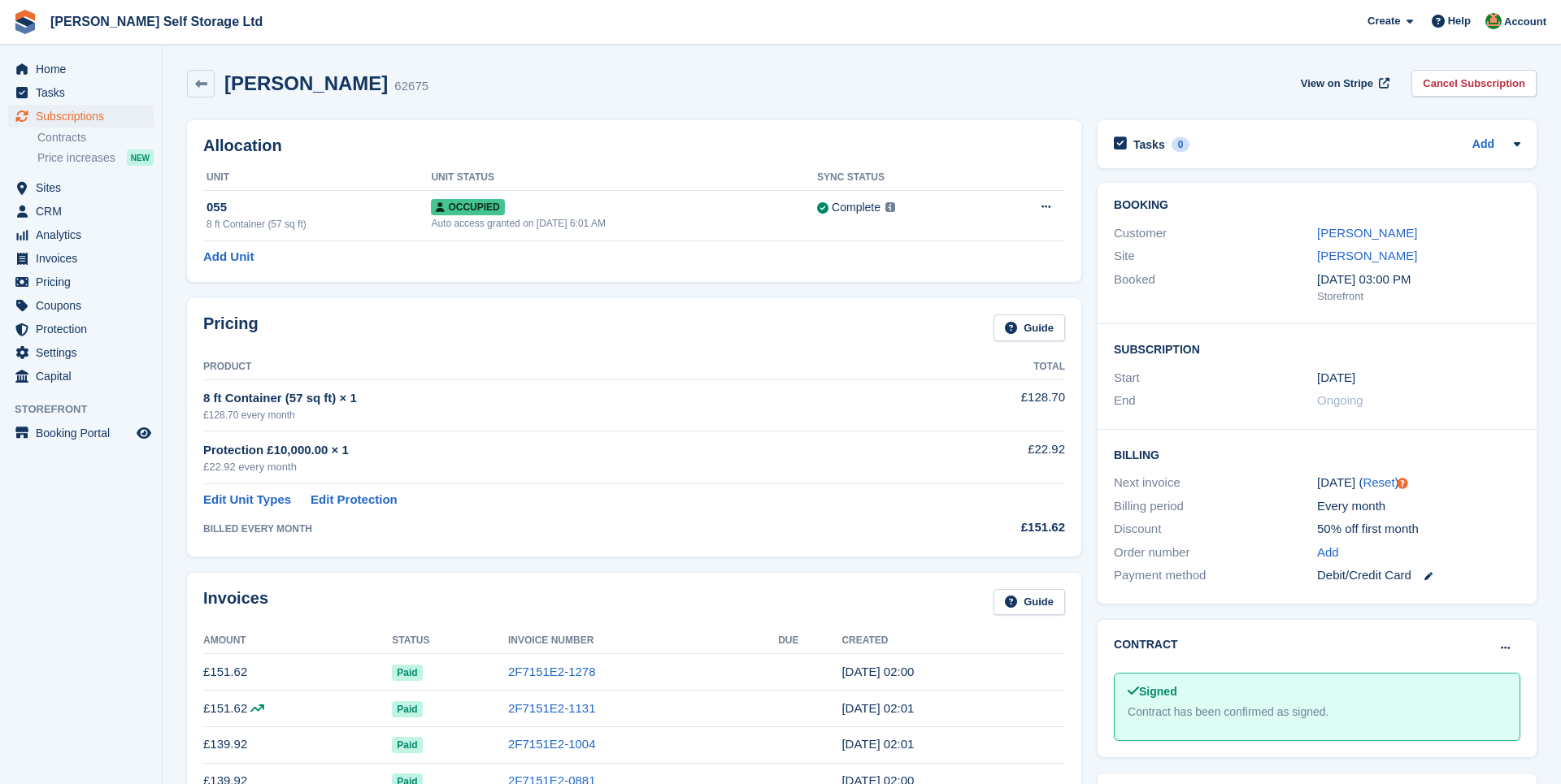
click at [173, 287] on section "[PERSON_NAME] 62675 View on Stripe Cancel Subscription Allocation Unit Unit Sta…" at bounding box center [862, 753] width 1398 height 1506
click at [1430, 77] on link "Cancel Subscription" at bounding box center [1473, 83] width 125 height 27
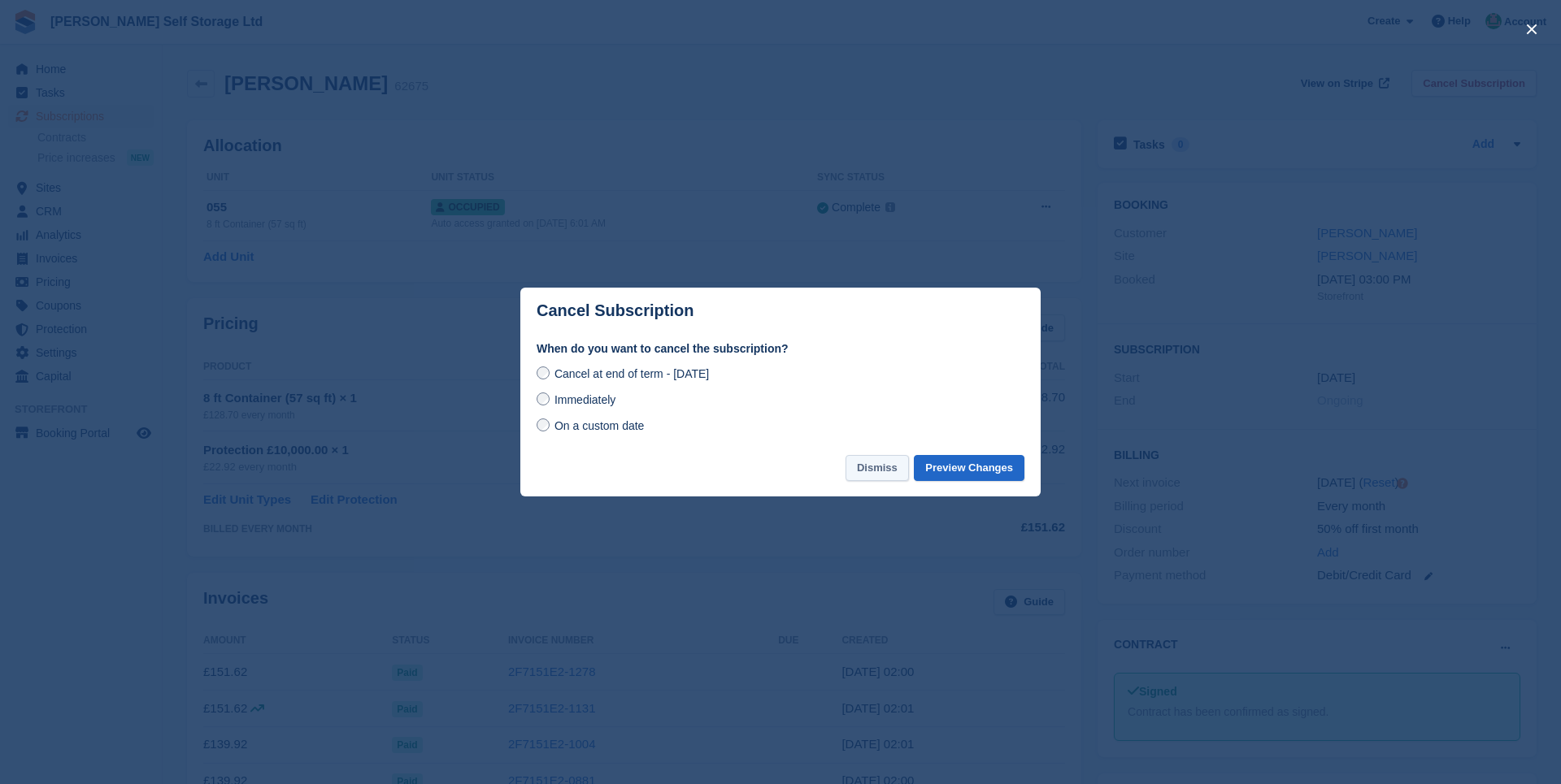
click at [866, 476] on button "Dismiss" at bounding box center [877, 468] width 64 height 27
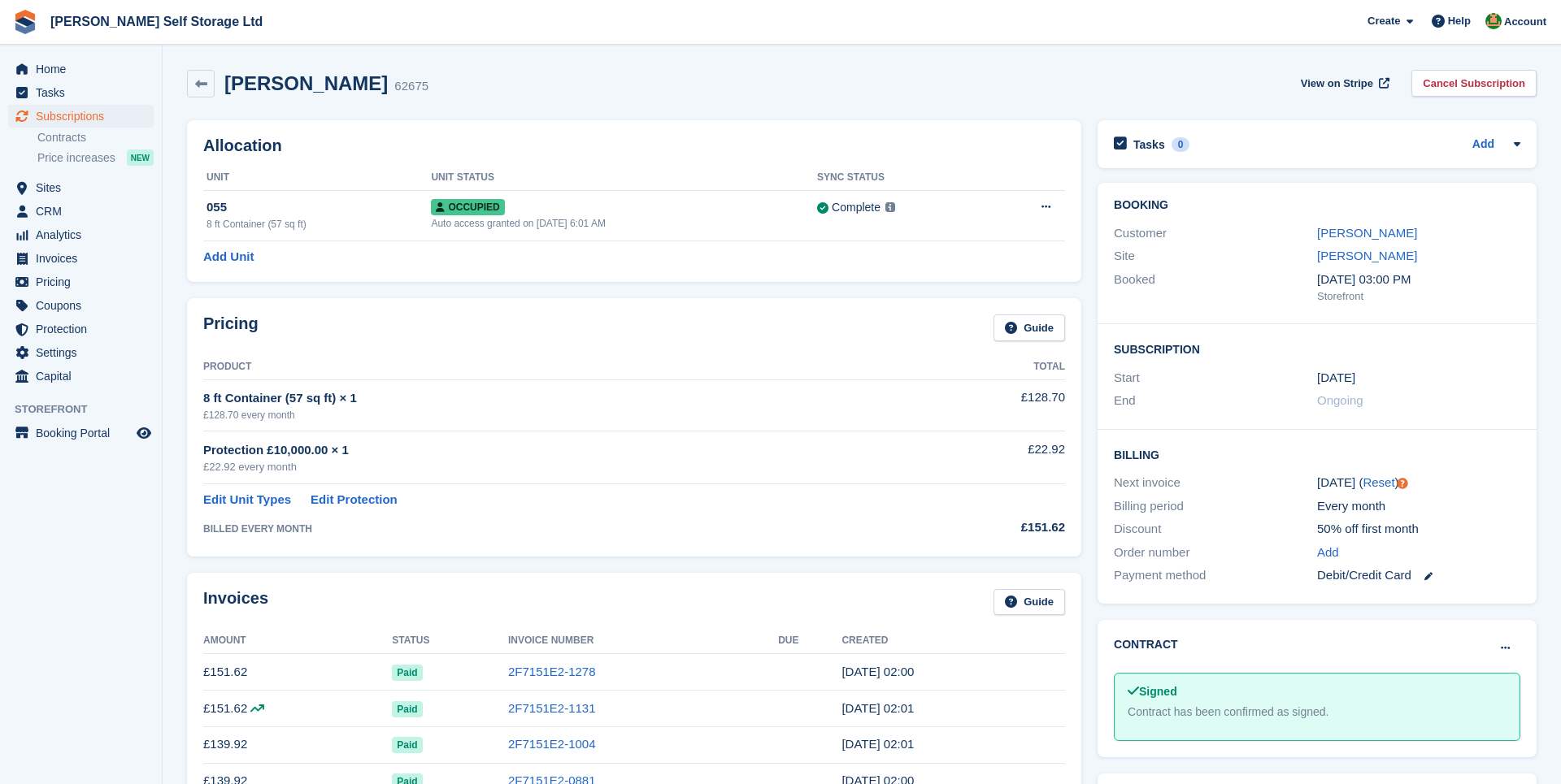
click at [440, 290] on div "Pricing Guide Product Total 8 ft Container (57 sq ft) × 1 £128.70 every month £…" at bounding box center [634, 426] width 910 height 274
click at [49, 66] on span "Home" at bounding box center [84, 69] width 97 height 23
